Goal: Information Seeking & Learning: Find specific fact

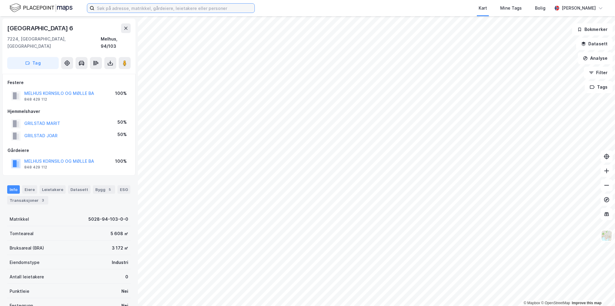
click at [156, 9] on input at bounding box center [174, 8] width 160 height 9
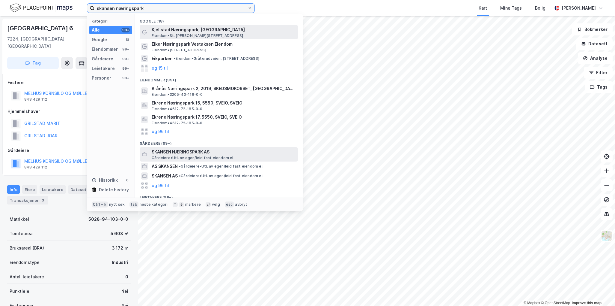
type input "skansen næringspark"
click at [219, 154] on span "SKANSEN NÆRINGSPARK AS" at bounding box center [224, 151] width 144 height 7
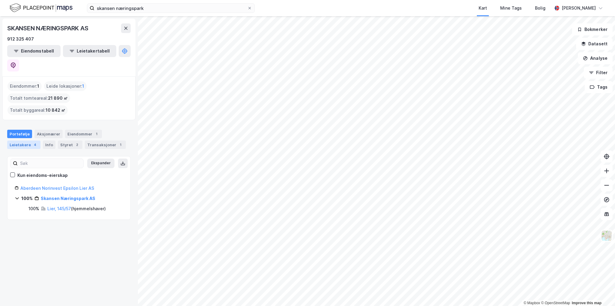
click at [35, 142] on div "4" at bounding box center [35, 145] width 6 height 6
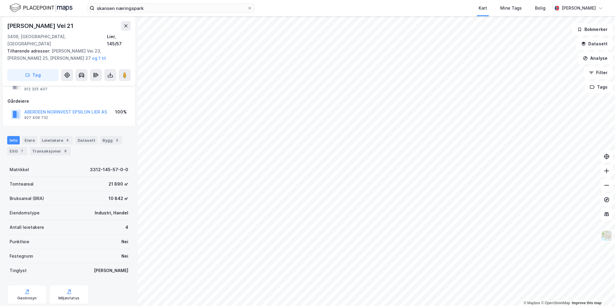
scroll to position [85, 0]
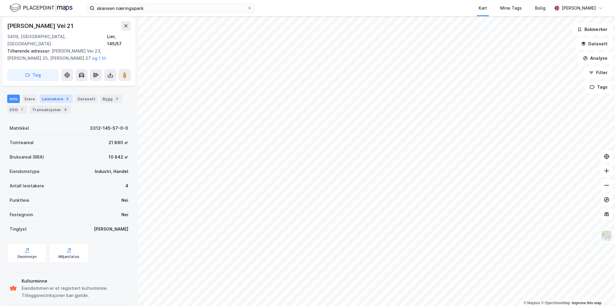
click at [63, 94] on div "Leietakere 4" at bounding box center [56, 98] width 33 height 8
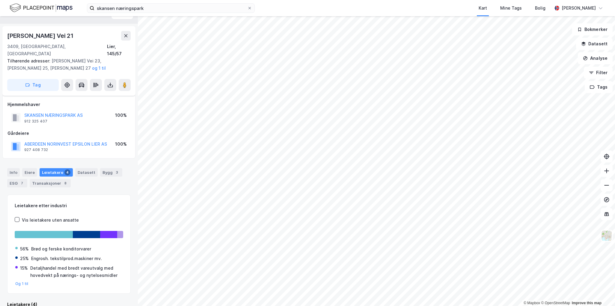
scroll to position [7, 0]
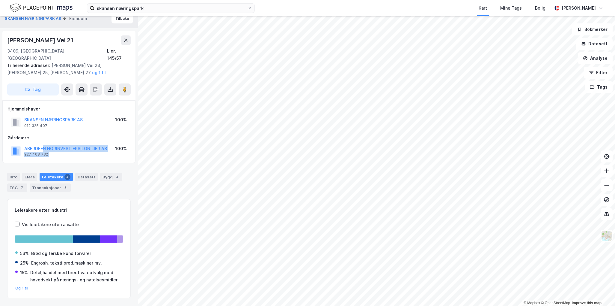
drag, startPoint x: 112, startPoint y: 140, endPoint x: 70, endPoint y: 151, distance: 43.6
click at [51, 146] on div "ABERDEEN NORINVEST EPSILON LIER AS 927 408 732 100%" at bounding box center [68, 151] width 123 height 14
click at [74, 153] on div "Hjemmelshaver SKANSEN NÆRINGSPARK AS 912 325 407 100% Gårdeiere ABERDEEN NORINV…" at bounding box center [68, 131] width 133 height 63
drag, startPoint x: 23, startPoint y: 139, endPoint x: 109, endPoint y: 142, distance: 85.5
click at [109, 144] on div "ABERDEEN NORINVEST EPSILON LIER AS 927 408 732 100%" at bounding box center [68, 151] width 123 height 14
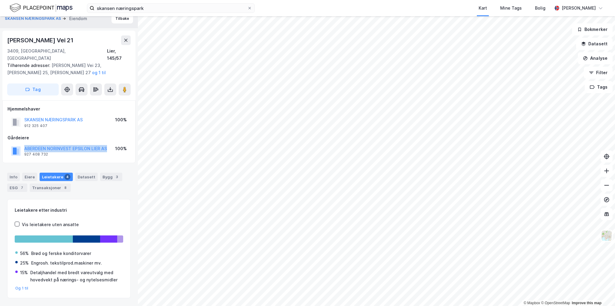
copy button "ABERDEEN NORINVEST EPSILON LIER AS"
